Goal: Leave review/rating: Share an evaluation or opinion about a product, service, or content

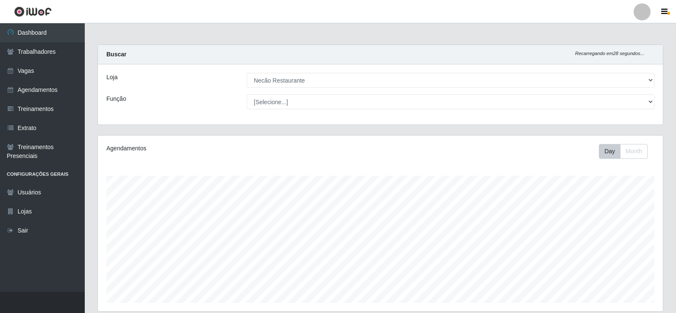
select select "334"
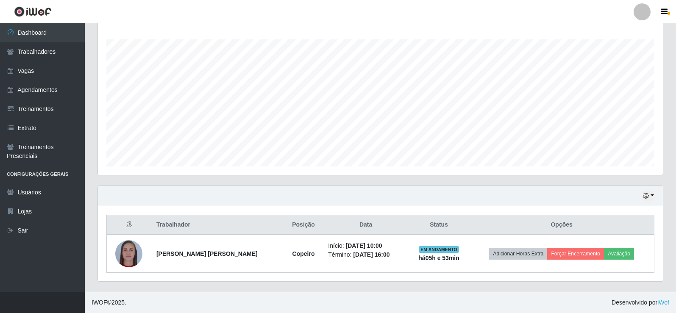
scroll to position [176, 565]
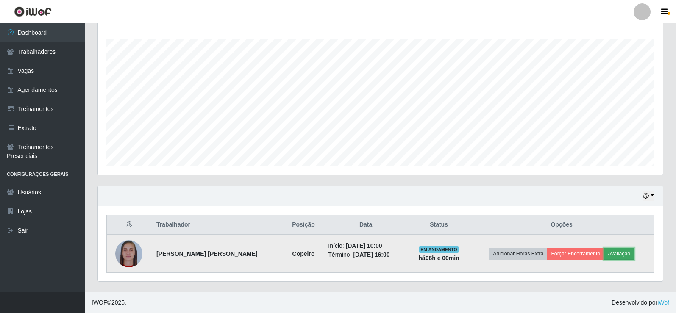
click at [618, 258] on button "Avaliação" at bounding box center [619, 254] width 30 height 12
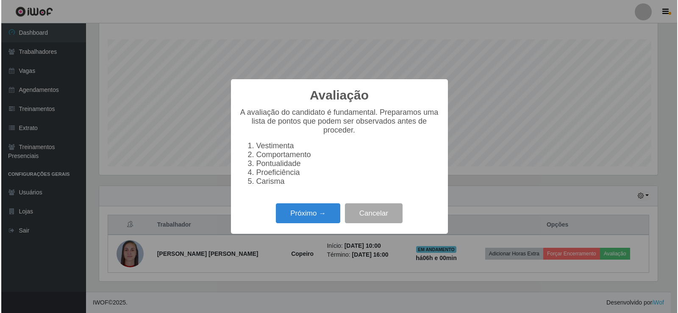
scroll to position [176, 560]
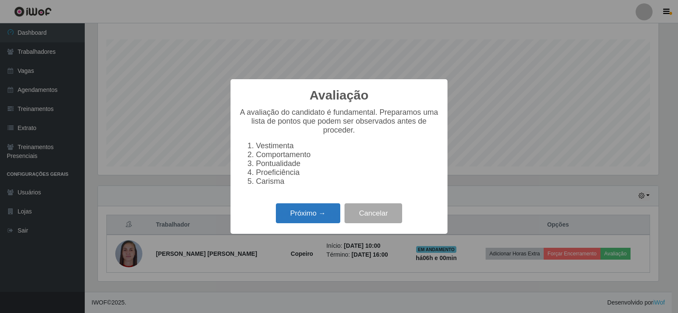
click at [294, 219] on button "Próximo →" at bounding box center [308, 213] width 64 height 20
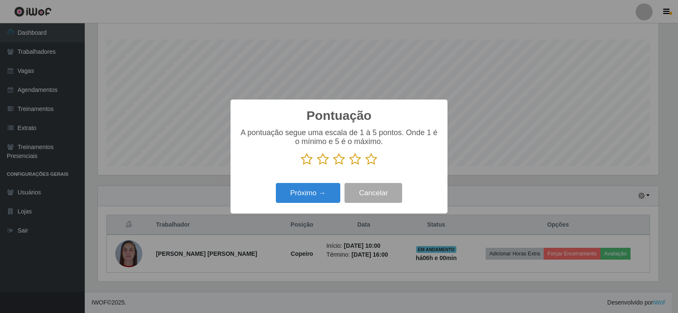
scroll to position [423388, 423004]
click at [305, 158] on icon at bounding box center [307, 159] width 12 height 13
click at [301, 166] on input "radio" at bounding box center [301, 166] width 0 height 0
click at [307, 193] on button "Próximo →" at bounding box center [308, 193] width 64 height 20
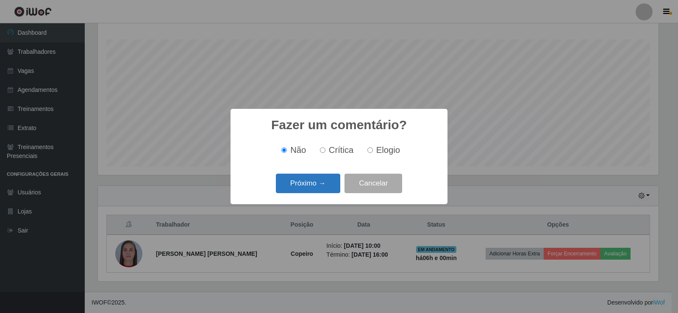
click at [320, 186] on button "Próximo →" at bounding box center [308, 184] width 64 height 20
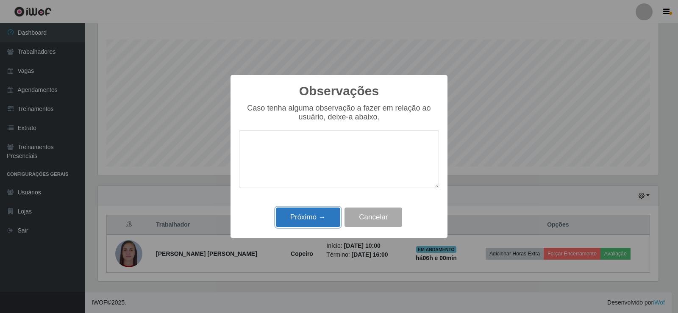
click at [317, 222] on button "Próximo →" at bounding box center [308, 218] width 64 height 20
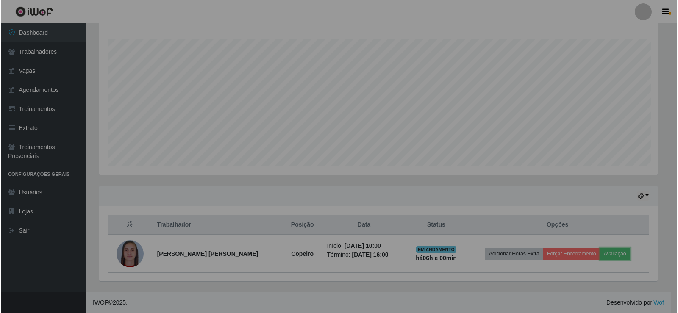
scroll to position [176, 565]
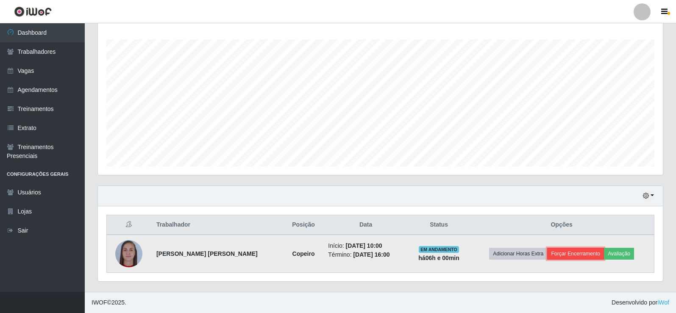
click at [571, 254] on button "Forçar Encerramento" at bounding box center [575, 254] width 57 height 12
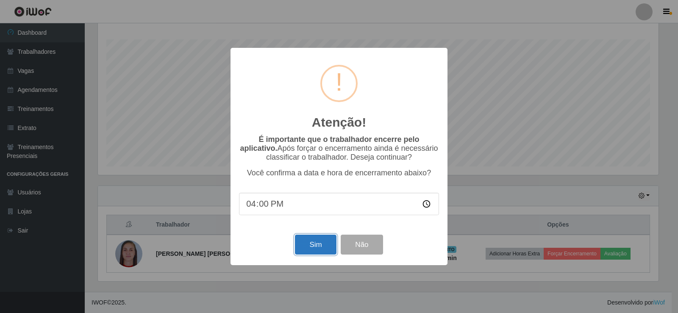
click at [317, 248] on button "Sim" at bounding box center [315, 245] width 41 height 20
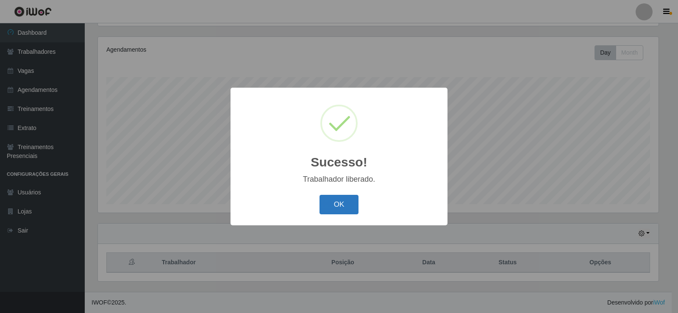
click at [352, 208] on button "OK" at bounding box center [338, 205] width 39 height 20
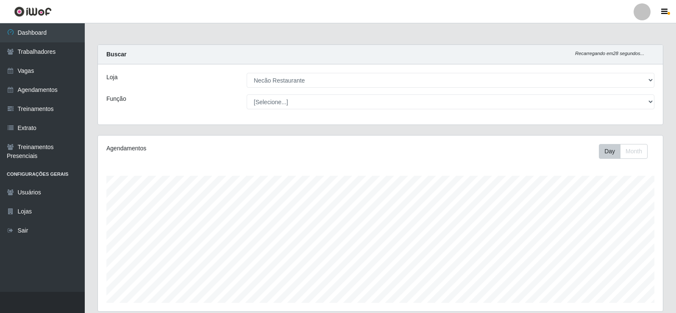
scroll to position [99, 0]
